Goal: Navigation & Orientation: Find specific page/section

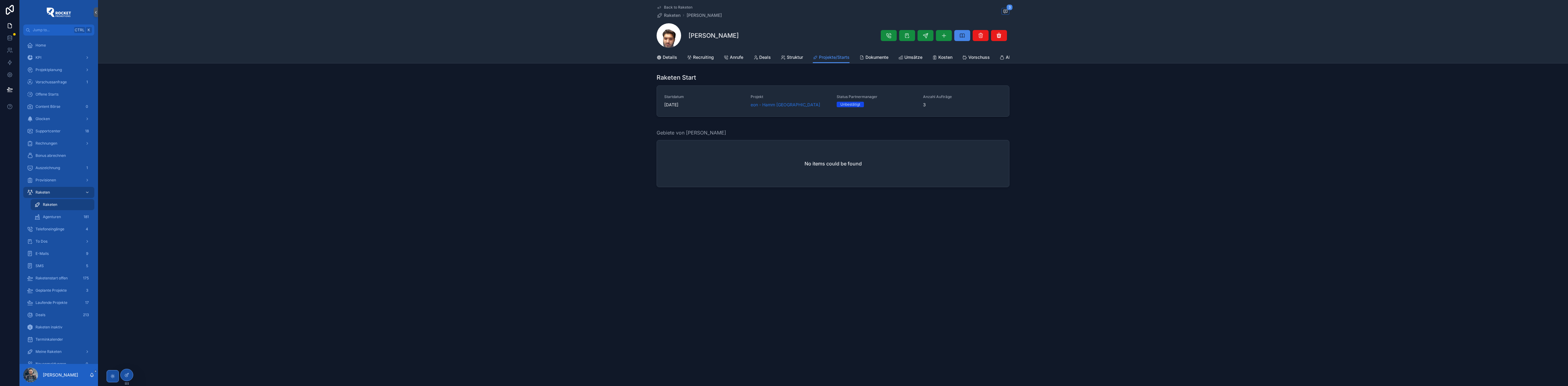
click at [718, 32] on h1 "[PERSON_NAME]" at bounding box center [713, 35] width 51 height 9
click at [51, 240] on div "To Dos" at bounding box center [58, 241] width 64 height 10
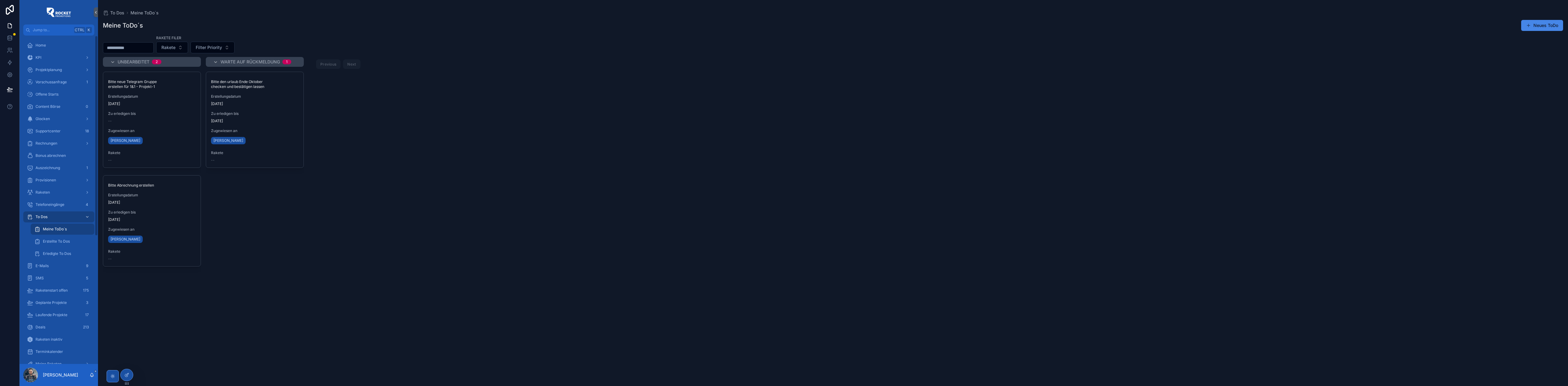
click at [72, 119] on div "Glocken" at bounding box center [58, 119] width 64 height 10
